Goal: Information Seeking & Learning: Learn about a topic

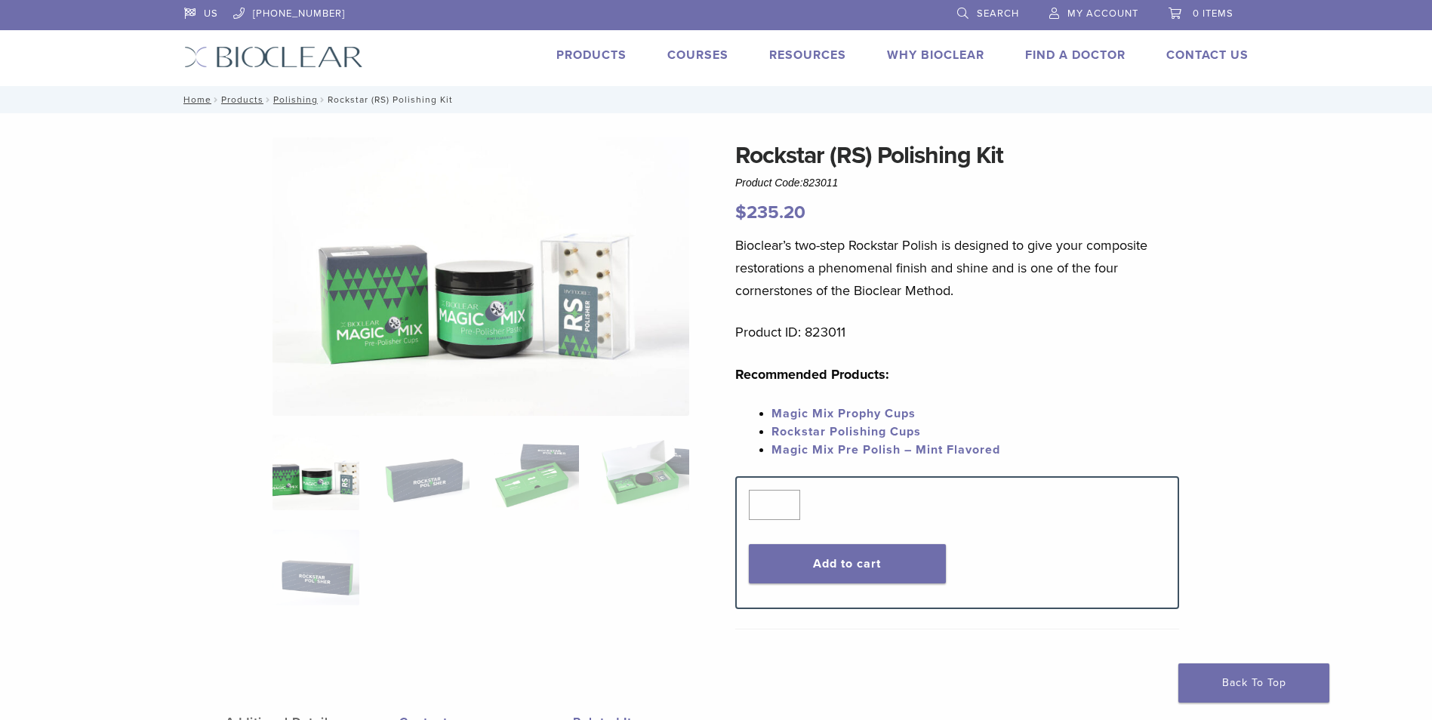
click at [341, 483] on img at bounding box center [316, 472] width 87 height 75
click at [403, 484] on img at bounding box center [425, 472] width 87 height 75
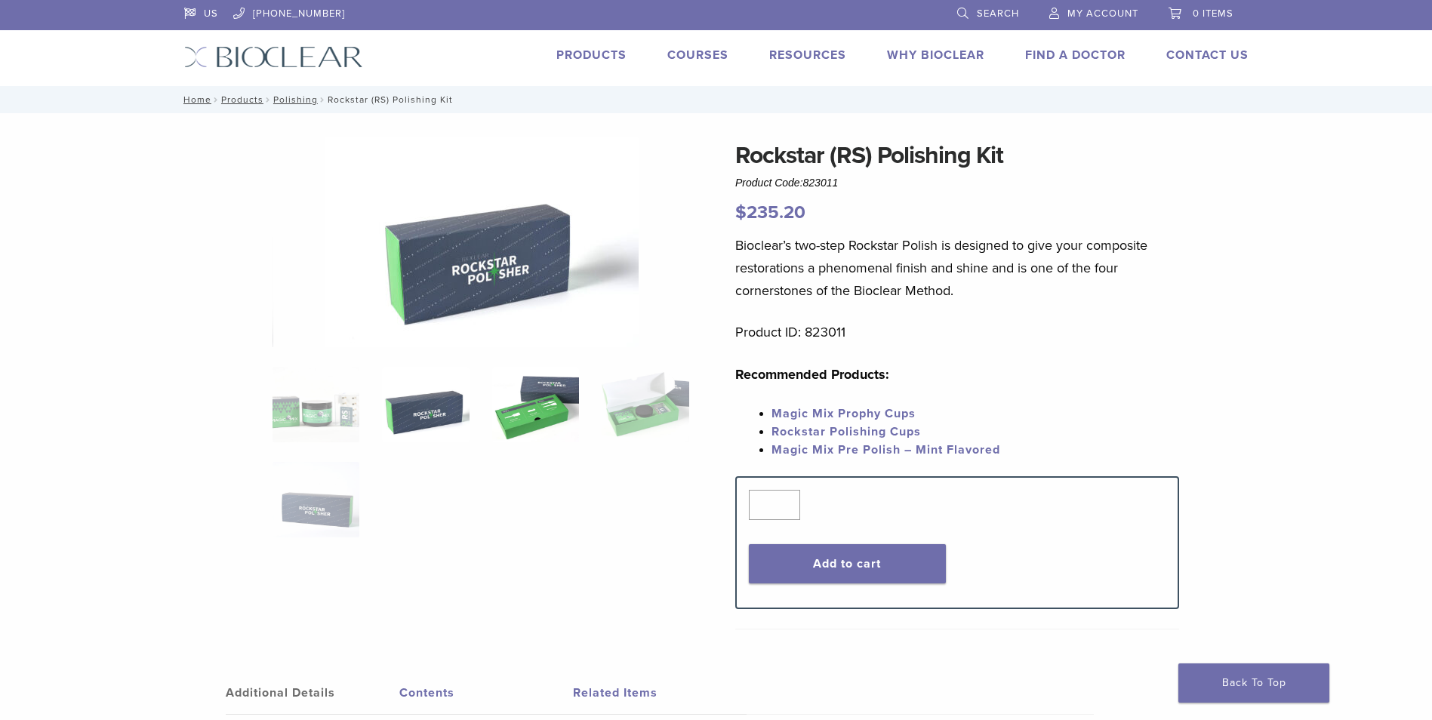
click at [515, 427] on img at bounding box center [535, 404] width 87 height 75
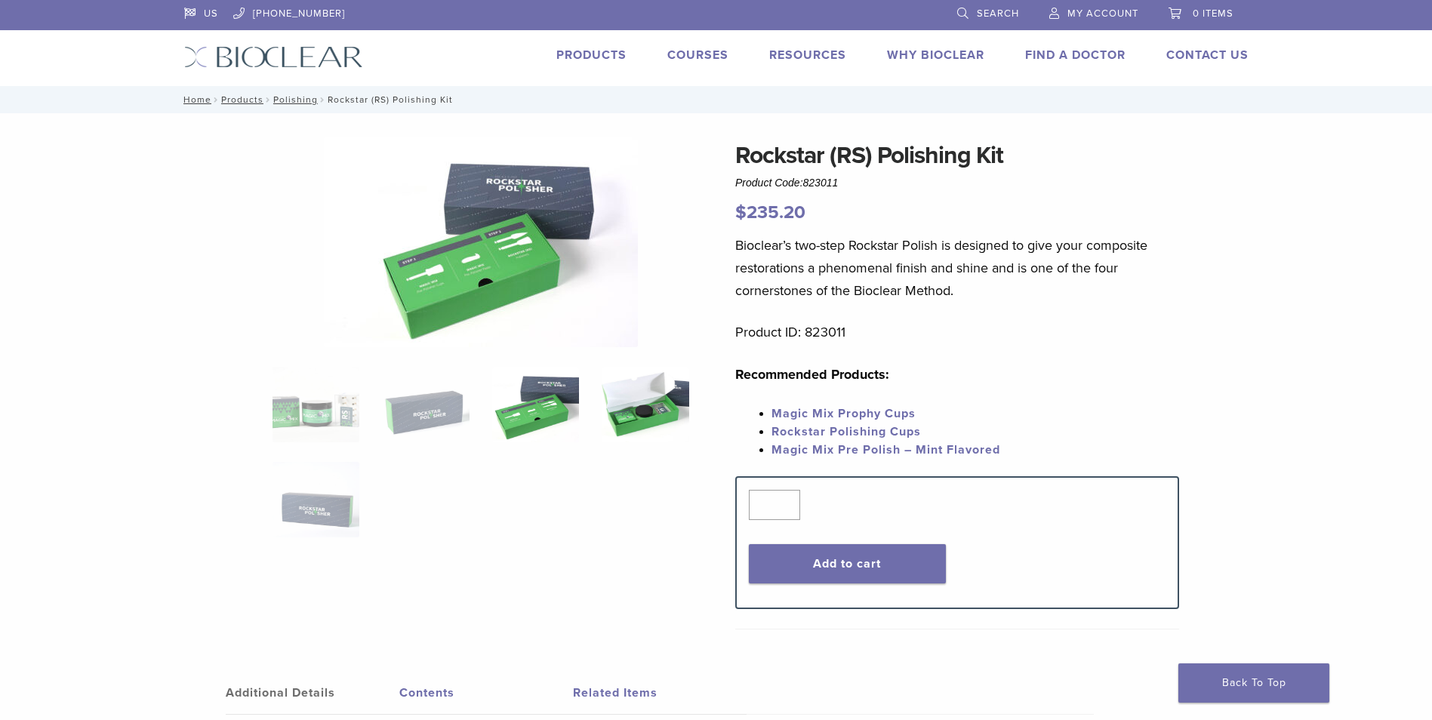
click at [633, 420] on img at bounding box center [645, 404] width 87 height 75
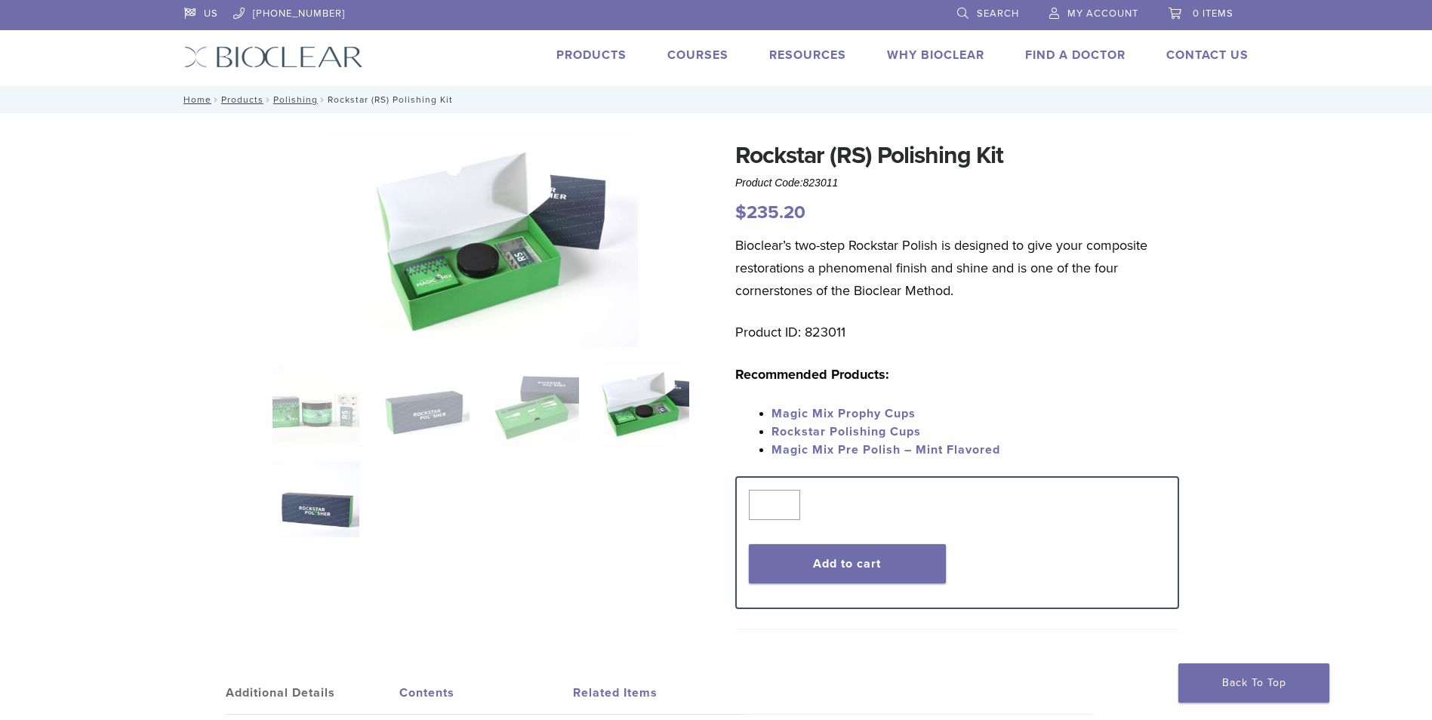
click at [303, 514] on img at bounding box center [316, 499] width 87 height 75
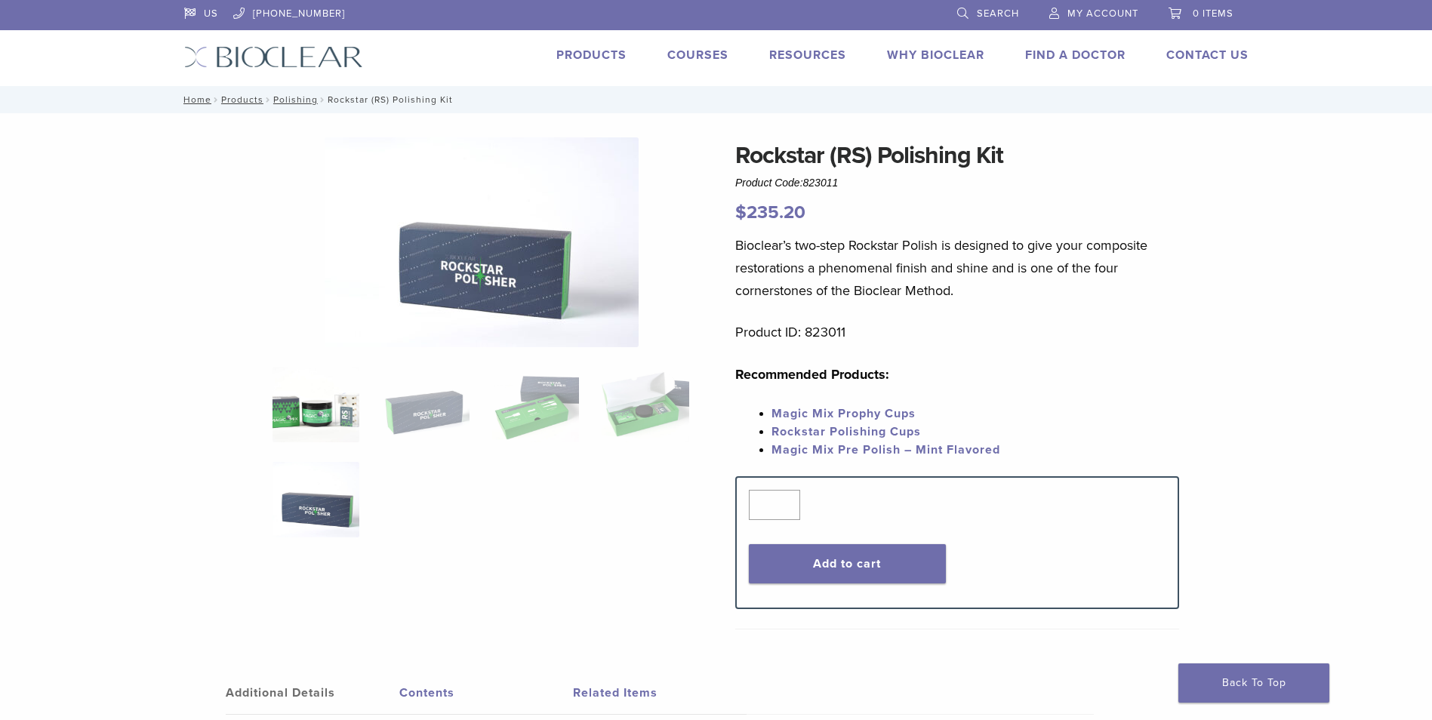
click at [308, 428] on img at bounding box center [316, 404] width 87 height 75
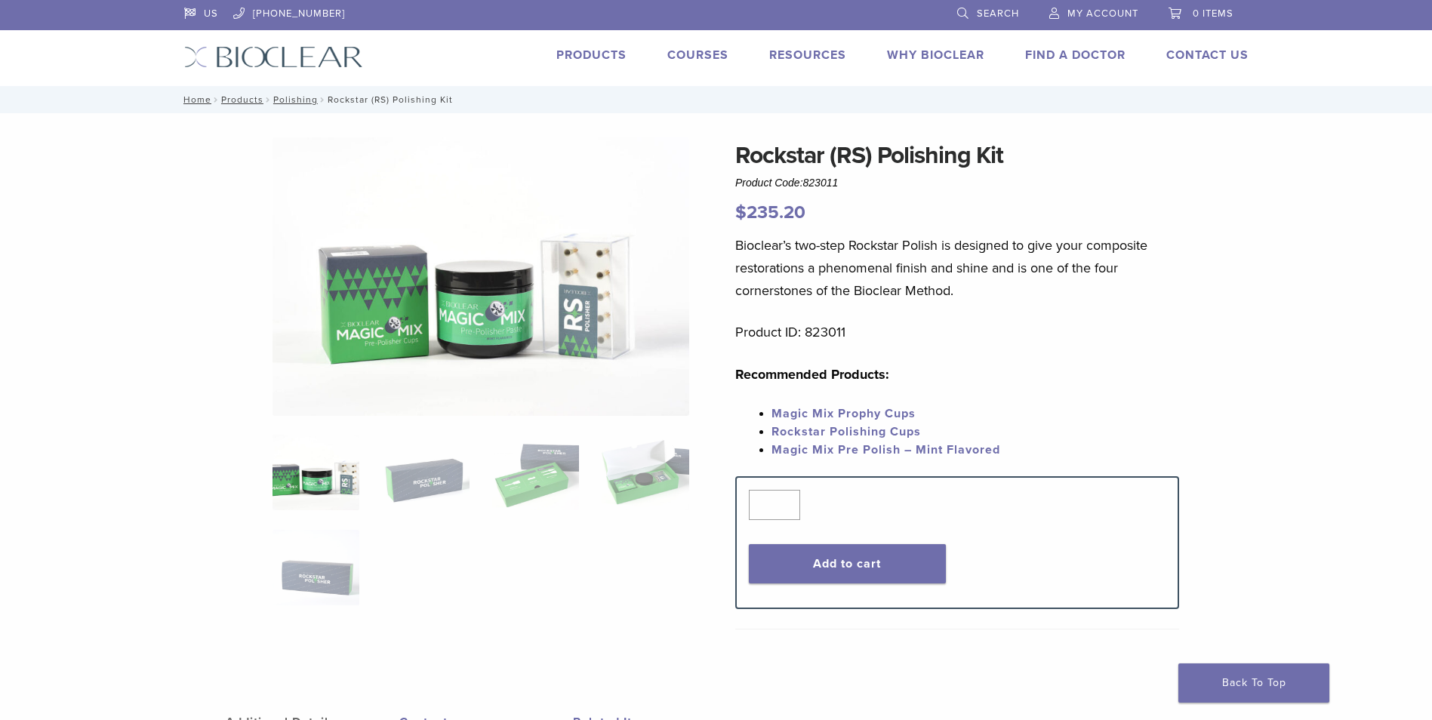
drag, startPoint x: 812, startPoint y: 370, endPoint x: 906, endPoint y: 374, distance: 93.7
click at [906, 374] on p "Recommended Products:" at bounding box center [957, 374] width 444 height 23
drag, startPoint x: 906, startPoint y: 374, endPoint x: 935, endPoint y: 376, distance: 28.8
click at [935, 375] on p "Recommended Products:" at bounding box center [957, 374] width 444 height 23
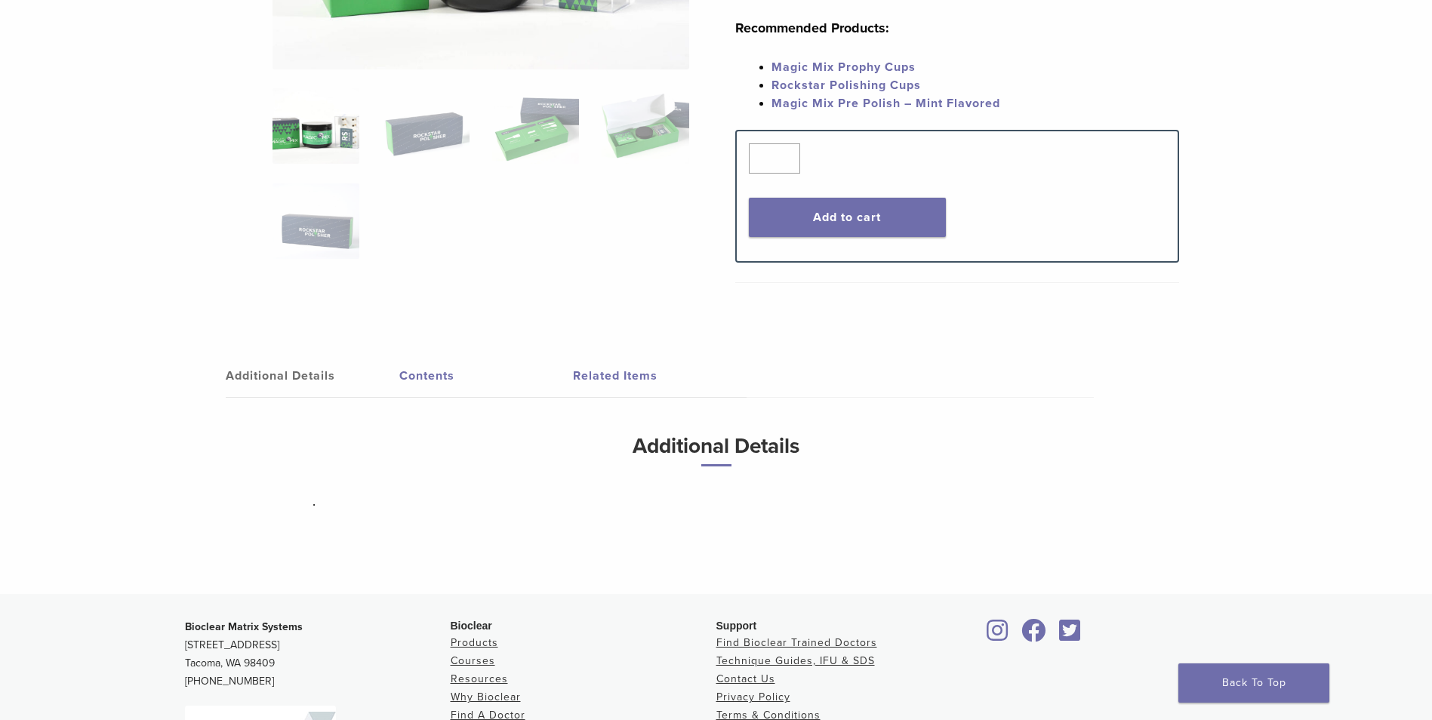
scroll to position [377, 0]
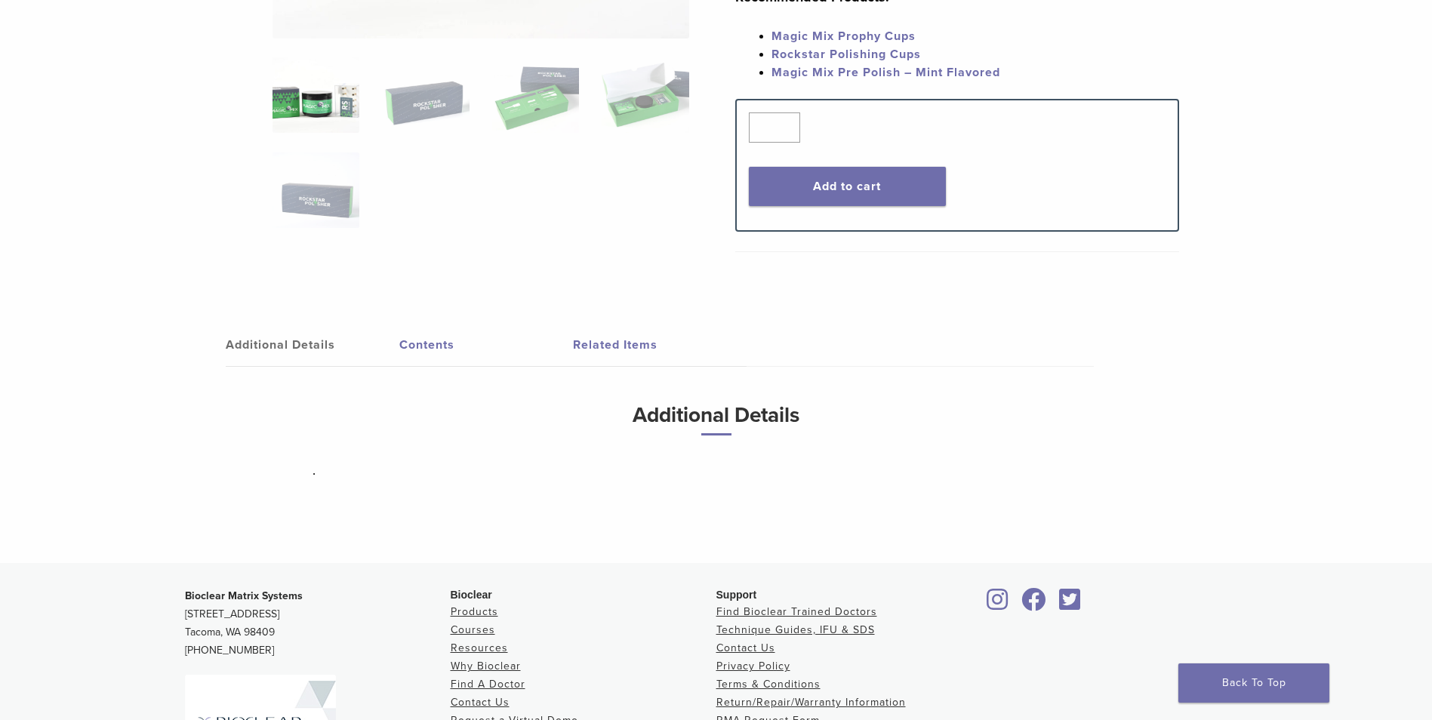
click at [443, 343] on link "Contents" at bounding box center [486, 345] width 174 height 42
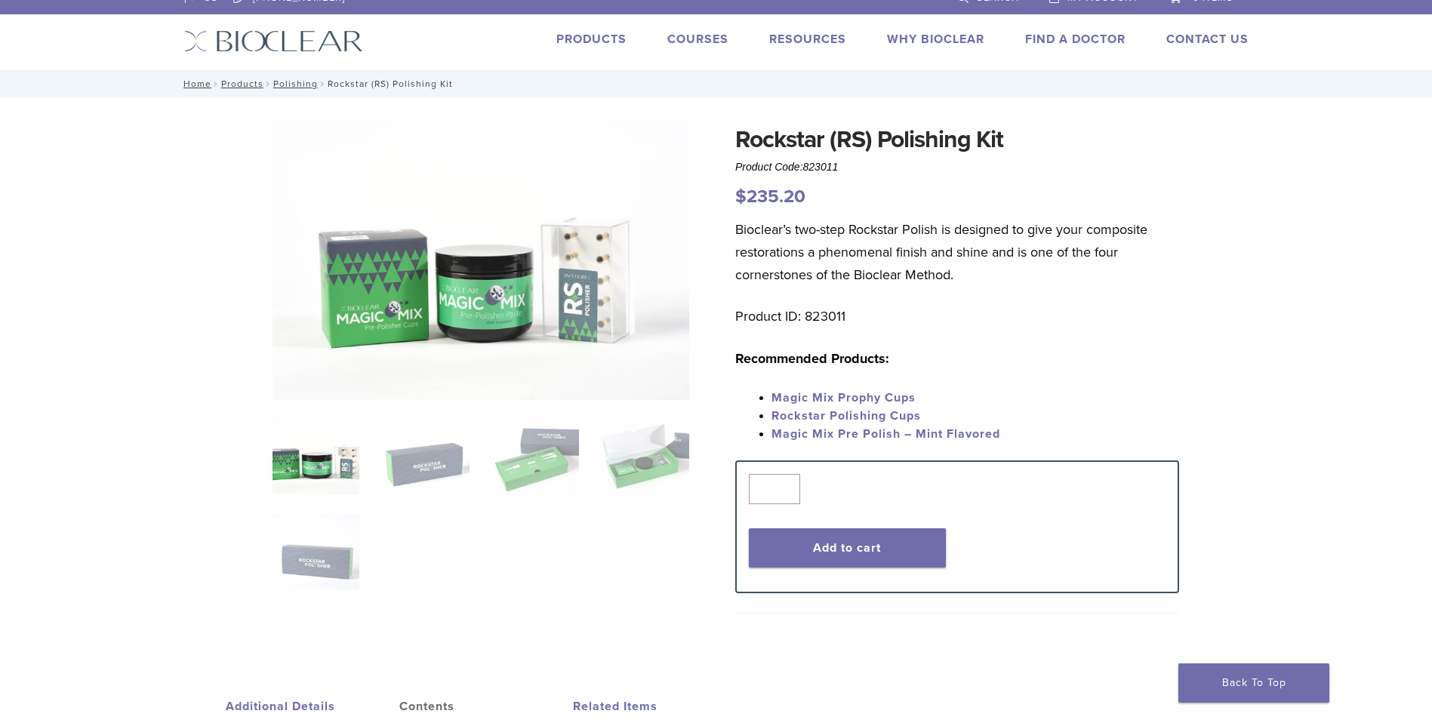
scroll to position [0, 0]
